Goal: Check status: Check status

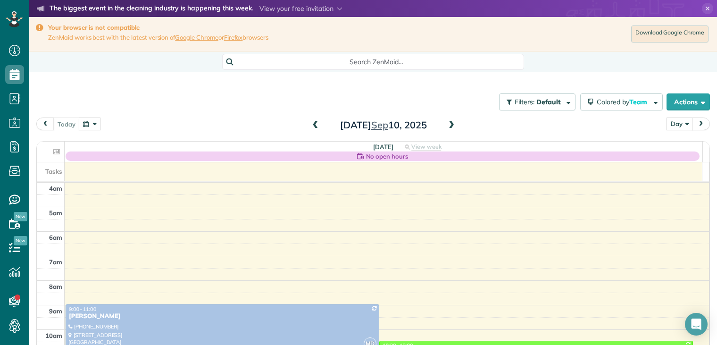
scroll to position [74, 0]
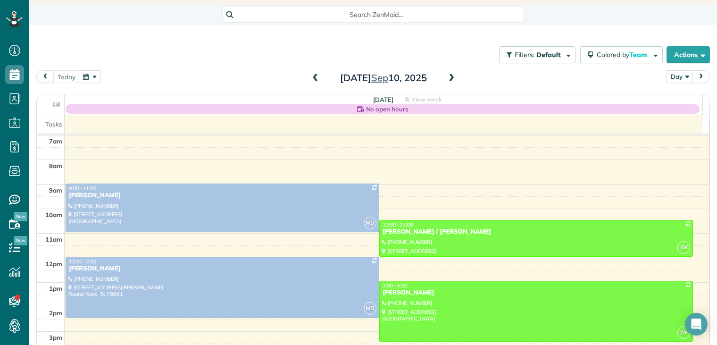
click at [264, 54] on div "Filters: Default | 1 appointment hidden Colored by Team Color by Cleaner Color …" at bounding box center [373, 54] width 688 height 31
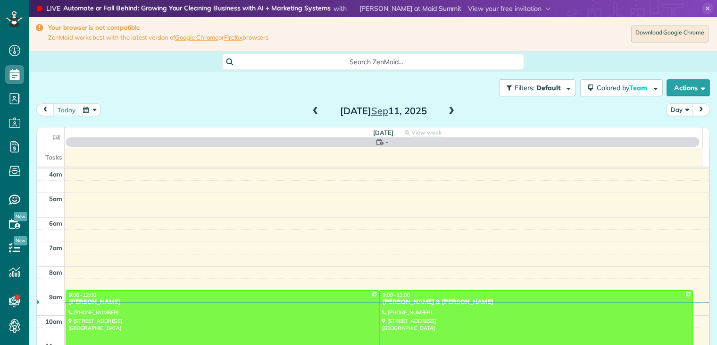
scroll to position [74, 0]
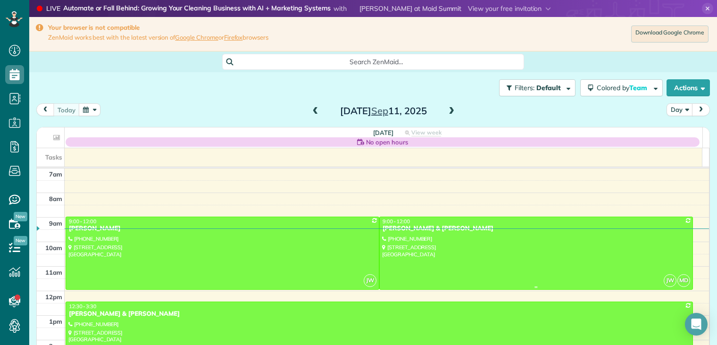
click at [393, 238] on div at bounding box center [536, 253] width 313 height 72
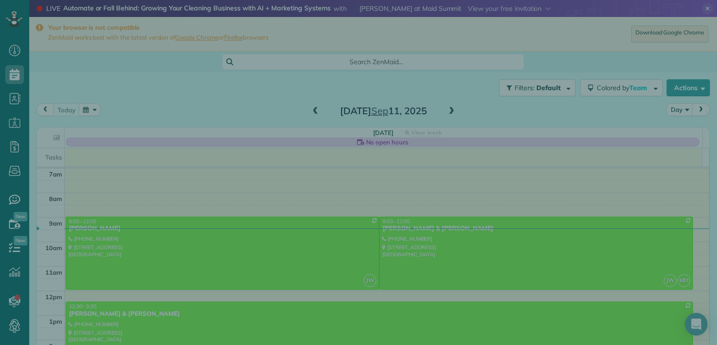
click at [393, 238] on div "Close Cleaners" at bounding box center [358, 172] width 717 height 345
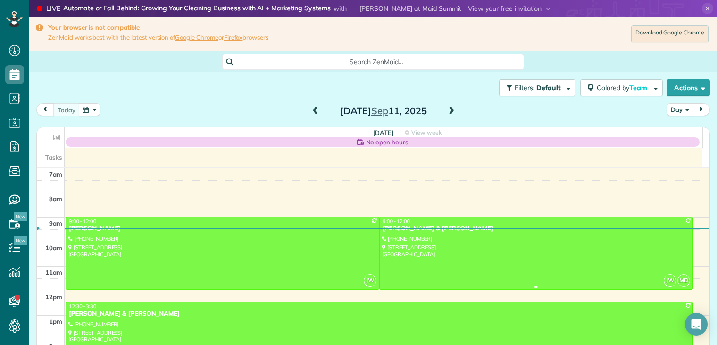
click at [393, 238] on div at bounding box center [536, 253] width 313 height 72
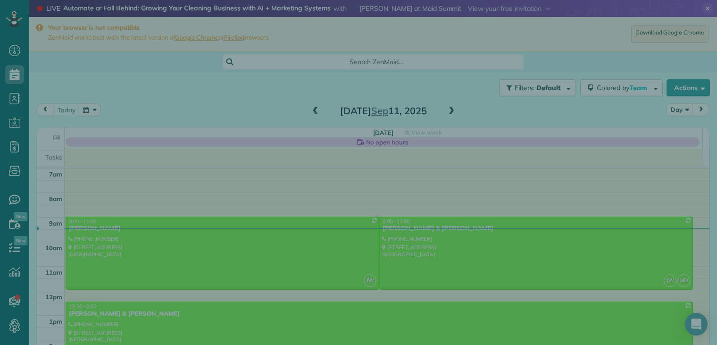
click at [393, 238] on div at bounding box center [358, 172] width 717 height 345
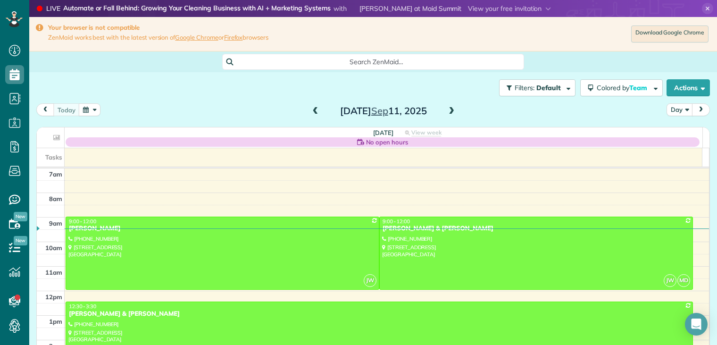
drag, startPoint x: 393, startPoint y: 238, endPoint x: 393, endPoint y: 230, distance: 8.0
click at [393, 230] on div "[PERSON_NAME] & [PERSON_NAME]" at bounding box center [536, 229] width 308 height 8
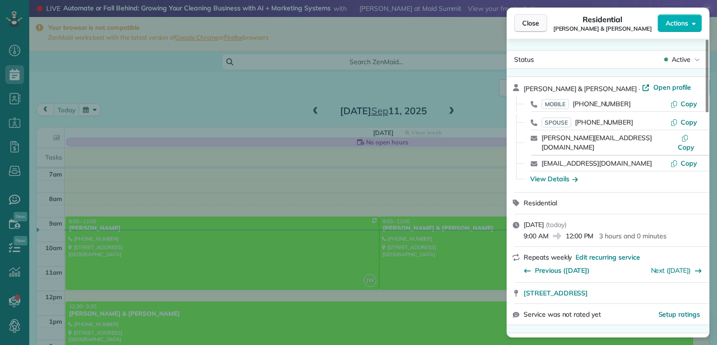
click at [530, 20] on span "Close" at bounding box center [530, 22] width 17 height 9
